Goal: Information Seeking & Learning: Learn about a topic

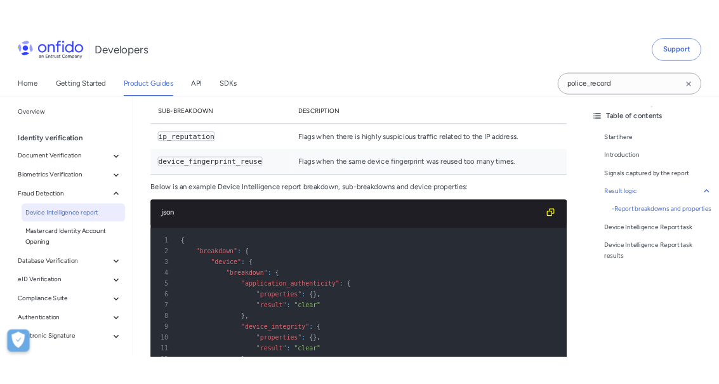
scroll to position [1687, 0]
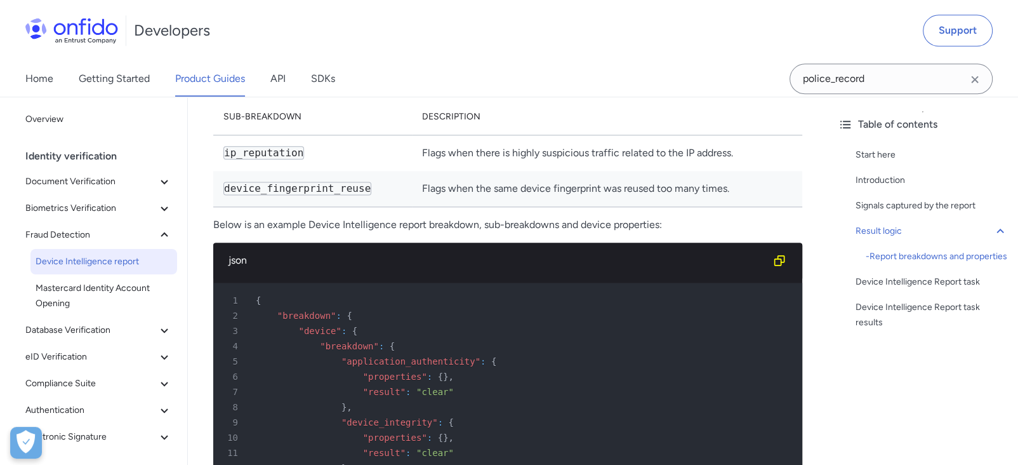
click at [271, 195] on code "device_fingerprint_reuse" at bounding box center [297, 188] width 148 height 13
click at [276, 195] on code "device_fingerprint_reuse" at bounding box center [297, 188] width 148 height 13
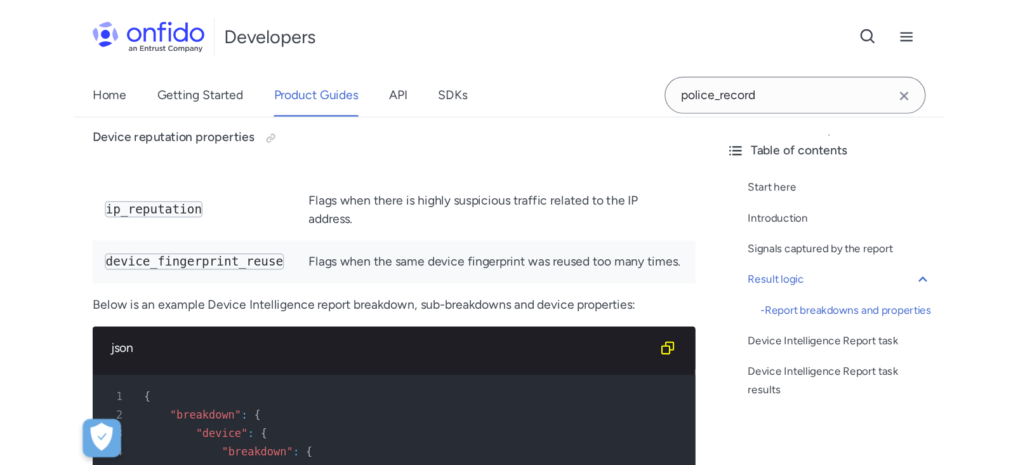
scroll to position [1546, 0]
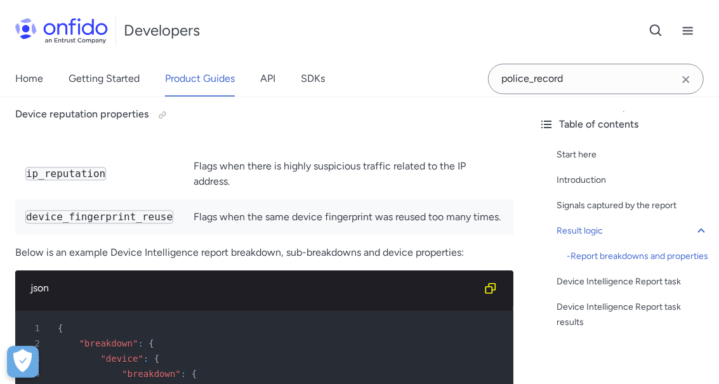
click at [85, 235] on td "device_fingerprint_reuse" at bounding box center [99, 217] width 168 height 36
click at [85, 223] on code "device_fingerprint_reuse" at bounding box center [99, 216] width 148 height 13
click at [92, 223] on code "device_fingerprint_reuse" at bounding box center [99, 216] width 148 height 13
click at [183, 235] on td "Flags when the same device fingerprint was reused too many times." at bounding box center [348, 217] width 330 height 36
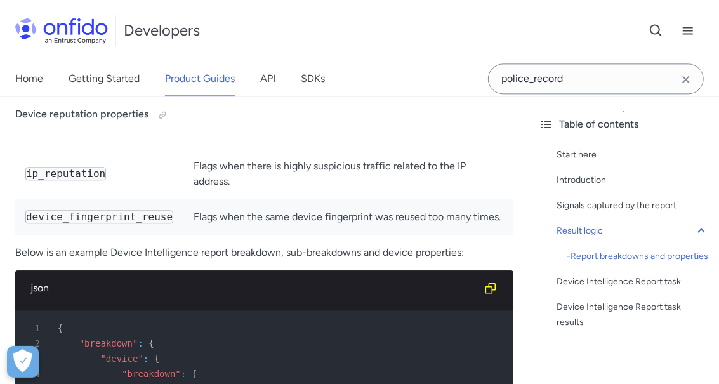
click at [85, 223] on code "device_fingerprint_reuse" at bounding box center [99, 216] width 148 height 13
click at [183, 235] on td "Flags when the same device fingerprint was reused too many times." at bounding box center [348, 217] width 330 height 36
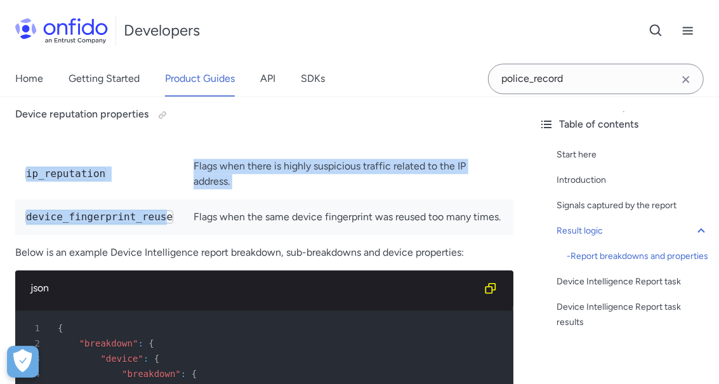
drag, startPoint x: 155, startPoint y: 258, endPoint x: 25, endPoint y: 256, distance: 130.1
click at [72, 223] on code "device_fingerprint_reuse" at bounding box center [99, 216] width 148 height 13
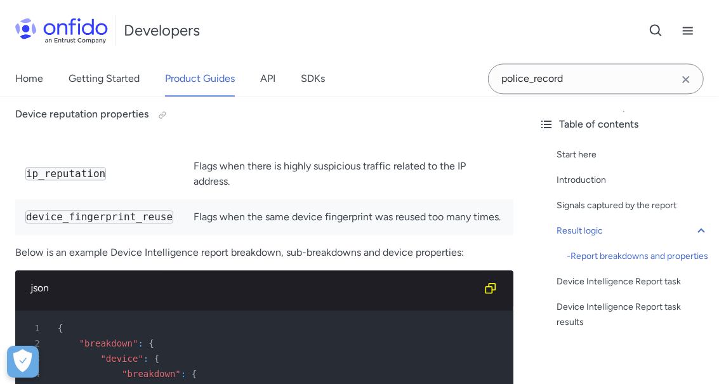
click at [230, 235] on td "Flags when the same device fingerprint was reused too many times." at bounding box center [348, 217] width 330 height 36
click at [133, 223] on code "device_fingerprint_reuse" at bounding box center [99, 216] width 148 height 13
click at [140, 223] on code "device_fingerprint_reuse" at bounding box center [99, 216] width 148 height 13
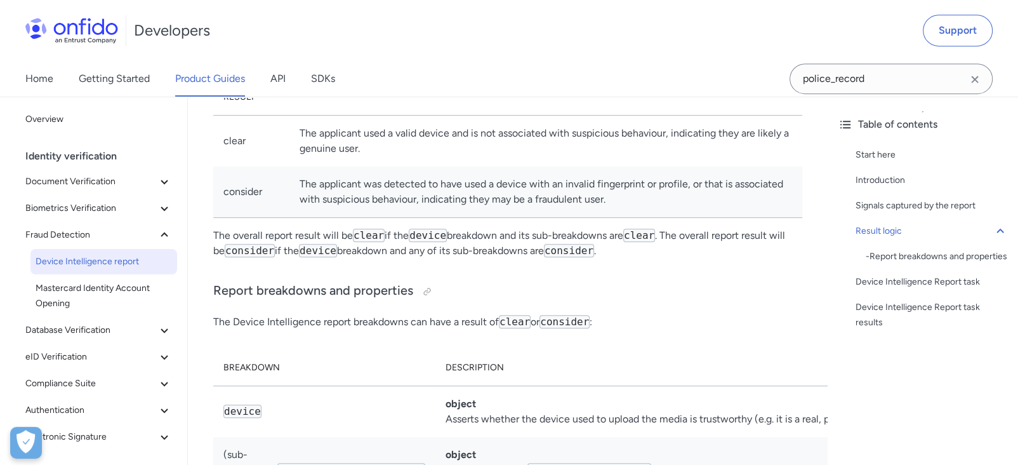
scroll to position [628, 0]
click at [718, 202] on div "Signals captured by the report" at bounding box center [932, 205] width 152 height 15
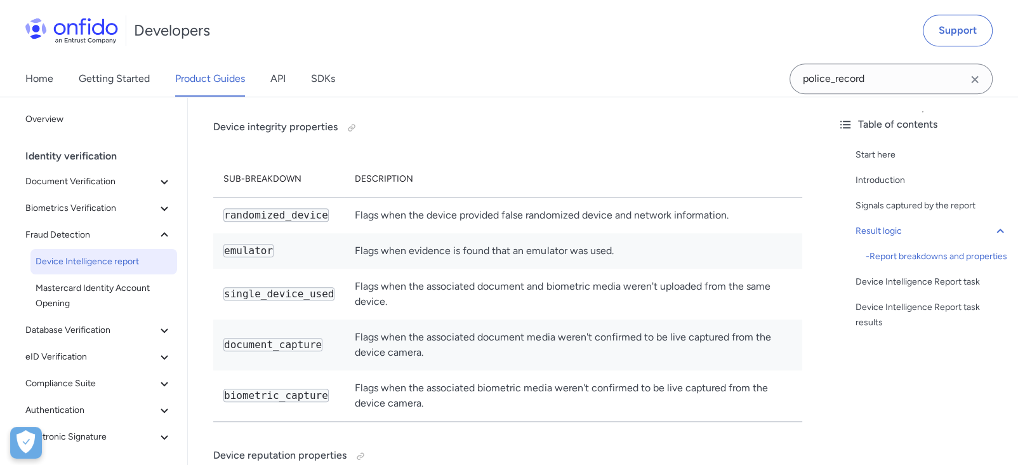
scroll to position [1297, 0]
click at [718, 325] on div "Device Intelligence Report task results" at bounding box center [932, 315] width 152 height 30
